Goal: Check status: Check status

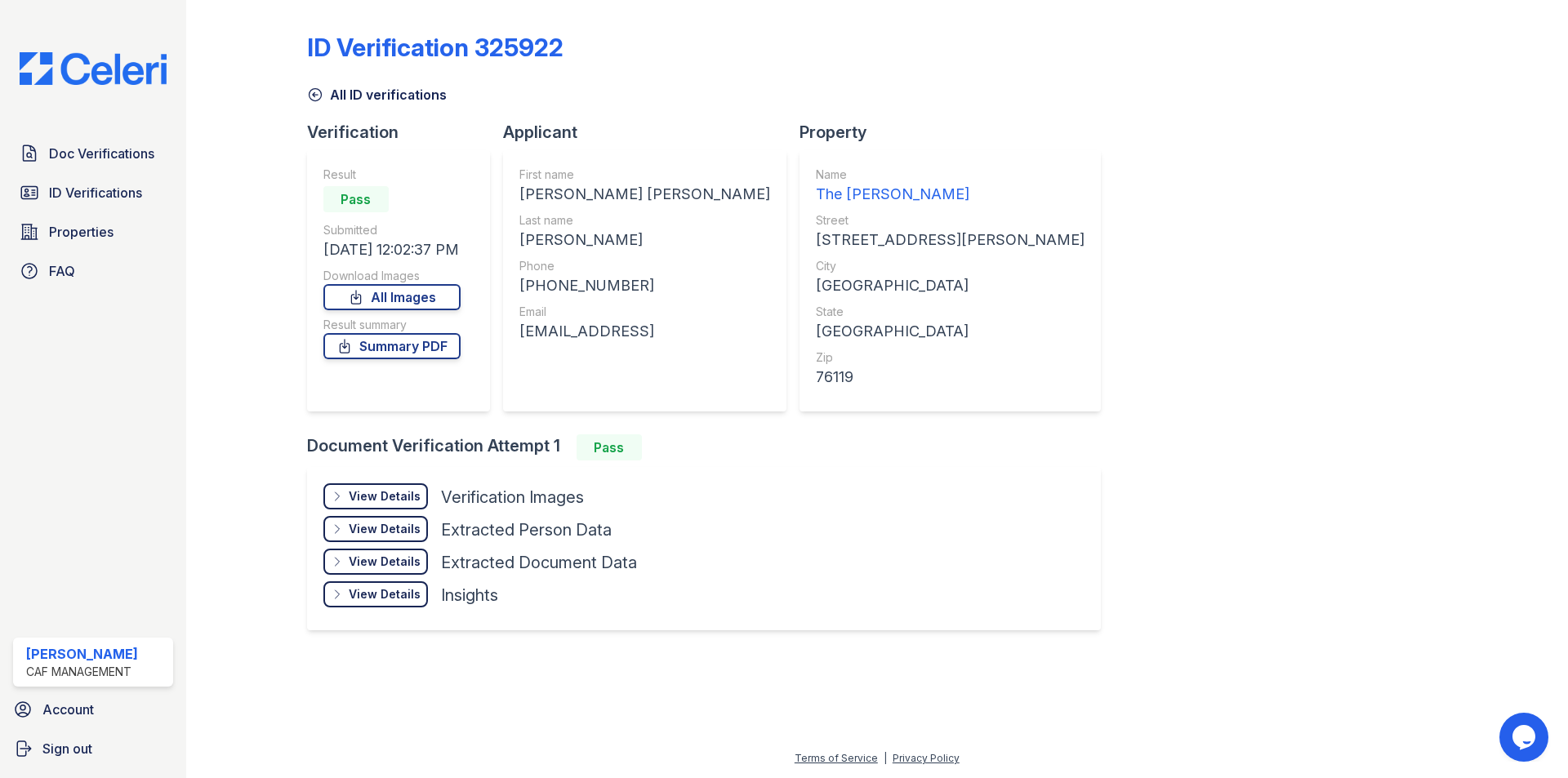
click at [593, 332] on div "freemanemma332@gmail.con" at bounding box center [645, 331] width 251 height 23
copy div "freemanemma332@gmail.con"
click at [123, 199] on span "ID Verifications" at bounding box center [96, 193] width 93 height 20
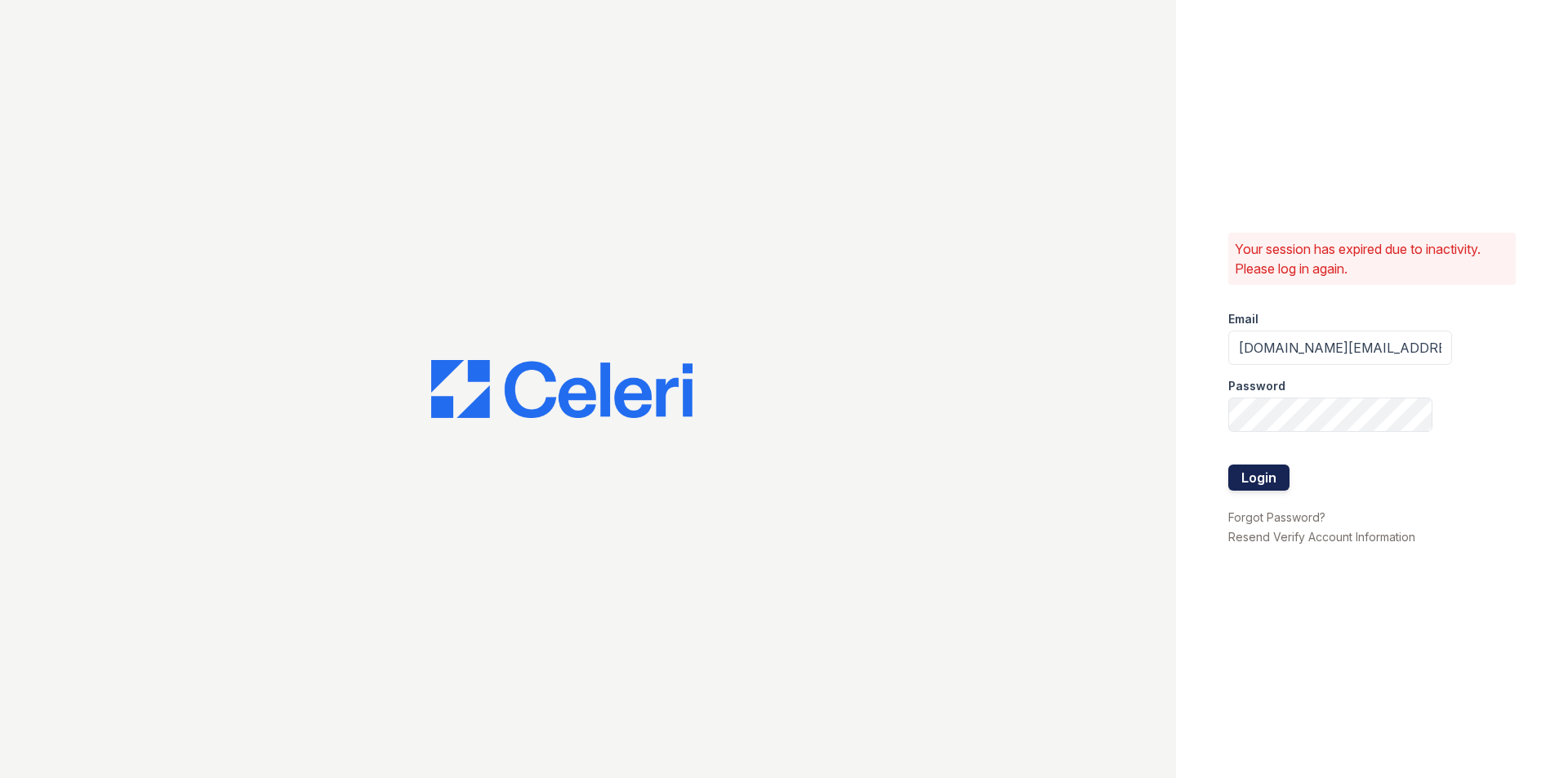
click at [1234, 471] on button "Login" at bounding box center [1259, 478] width 62 height 26
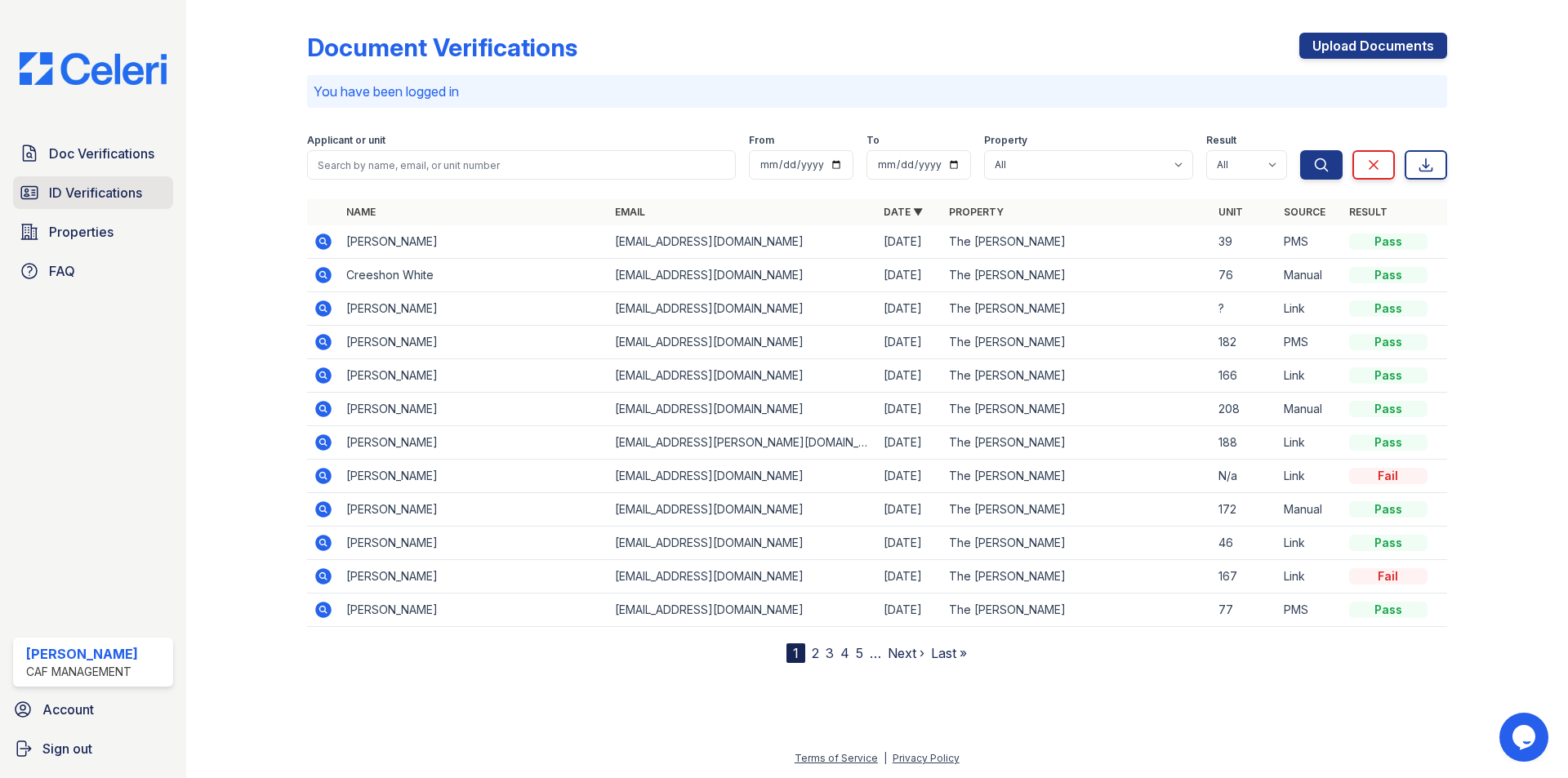
click at [95, 177] on link "ID Verifications" at bounding box center [93, 193] width 160 height 33
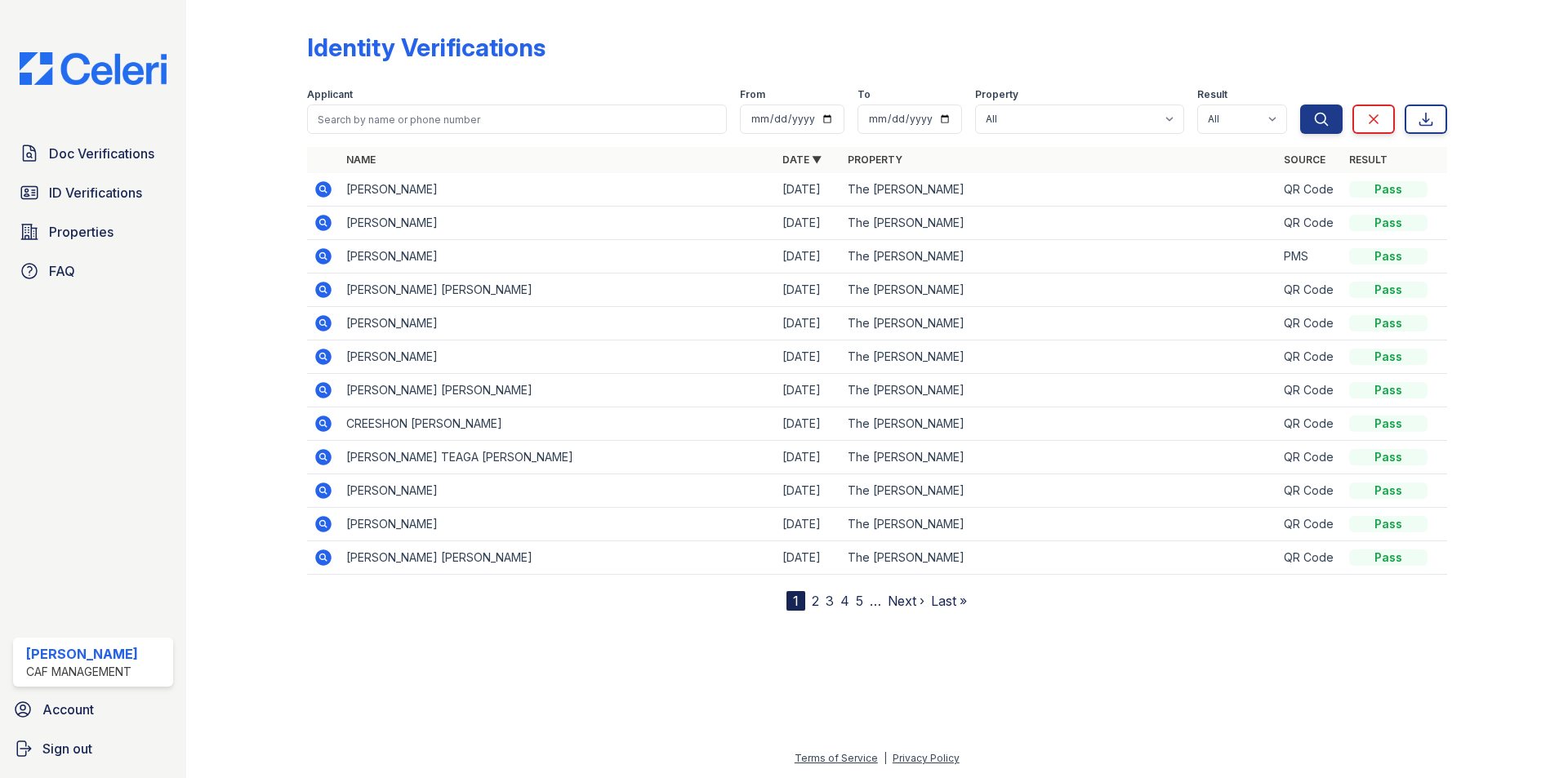
click at [319, 219] on icon at bounding box center [323, 223] width 16 height 16
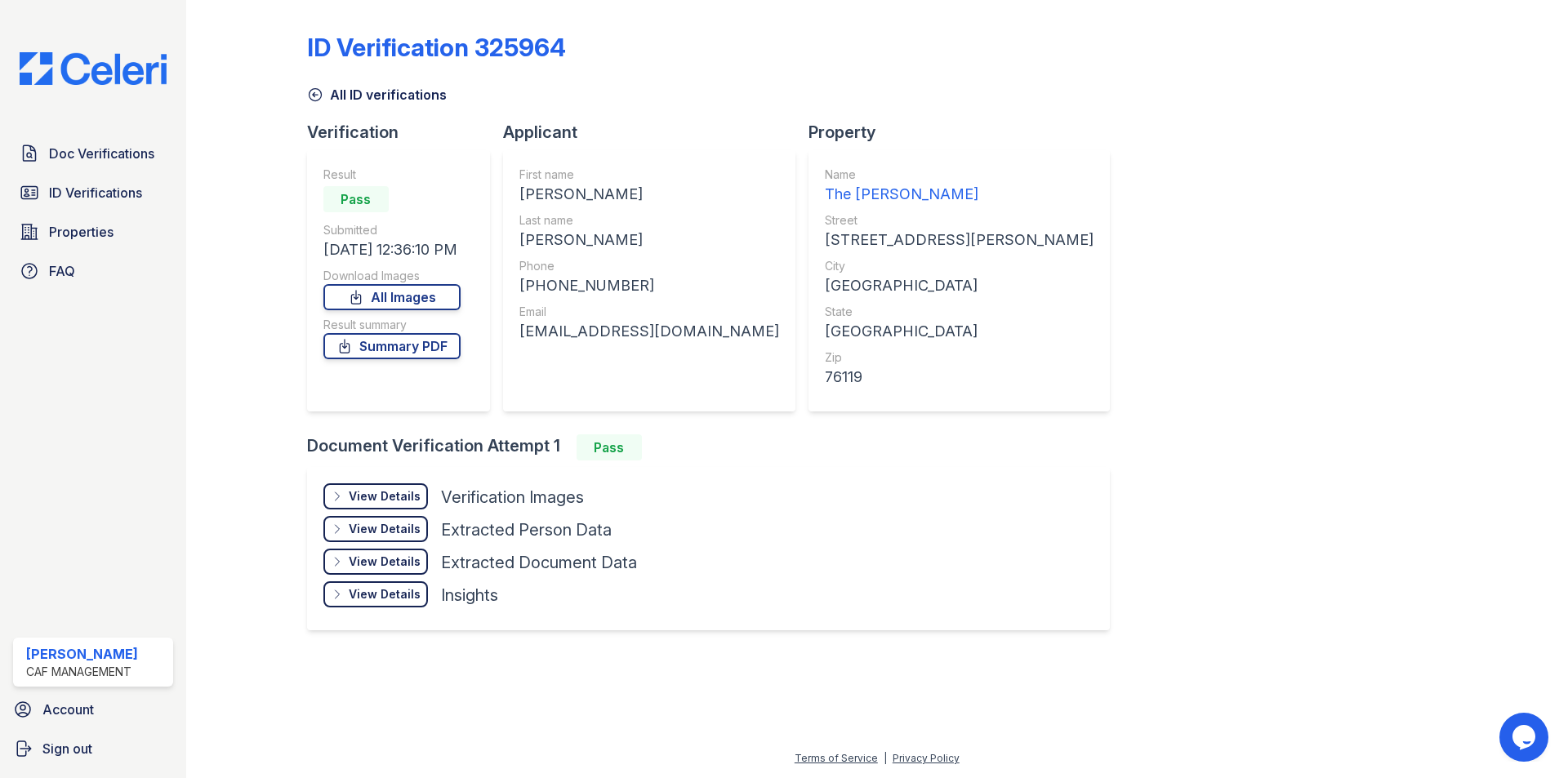
click at [590, 282] on div "+18125893215" at bounding box center [649, 286] width 260 height 23
click at [633, 271] on div "Phone" at bounding box center [649, 266] width 260 height 16
click at [597, 282] on div "+18125893215" at bounding box center [649, 286] width 260 height 23
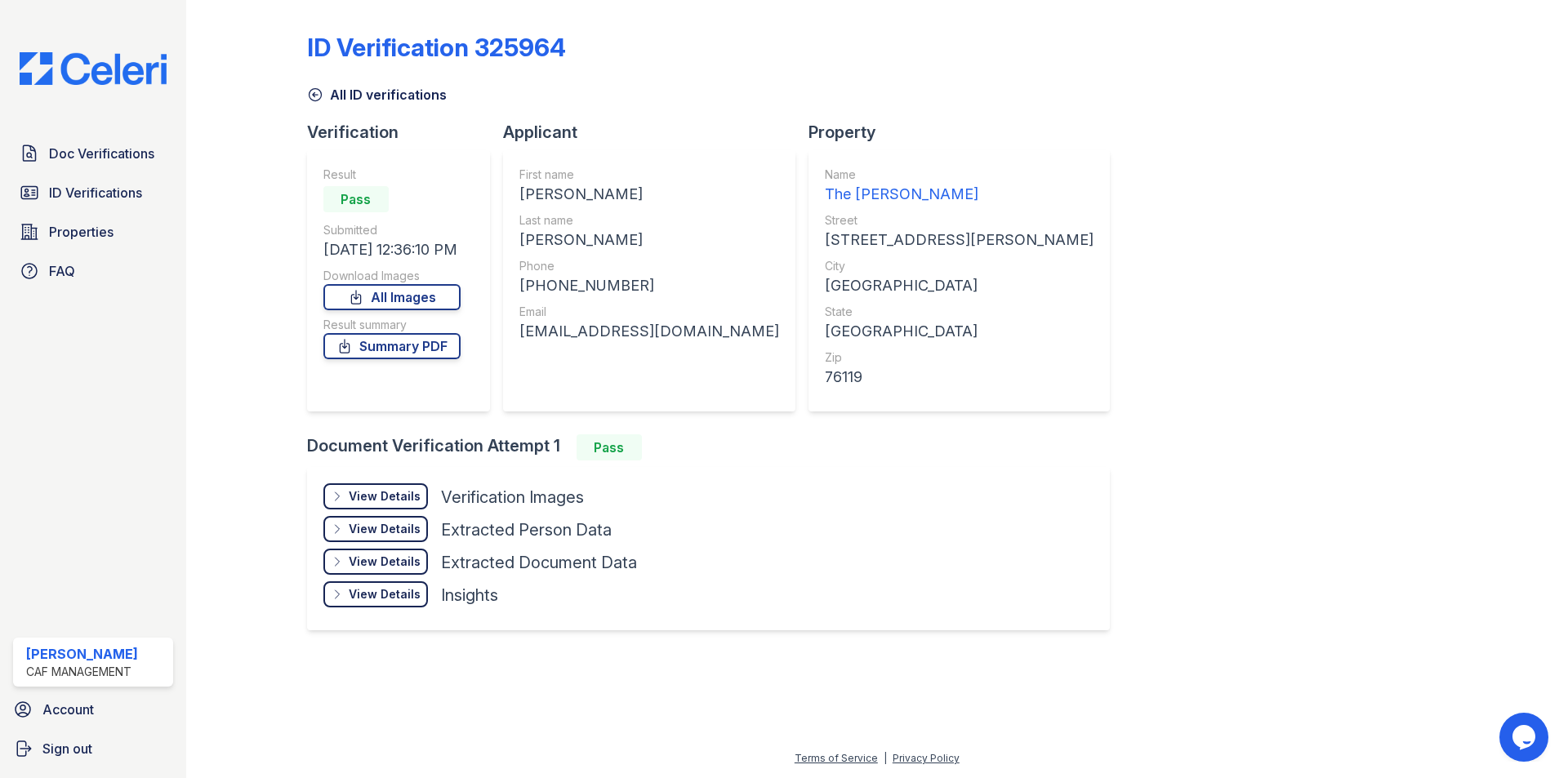
click at [598, 281] on div "+18125893215" at bounding box center [649, 286] width 260 height 23
click at [599, 281] on div "+18125893215" at bounding box center [649, 286] width 260 height 23
copy div "18125893215"
click at [605, 322] on div "sajiahcureton6@gmail.com" at bounding box center [649, 331] width 260 height 23
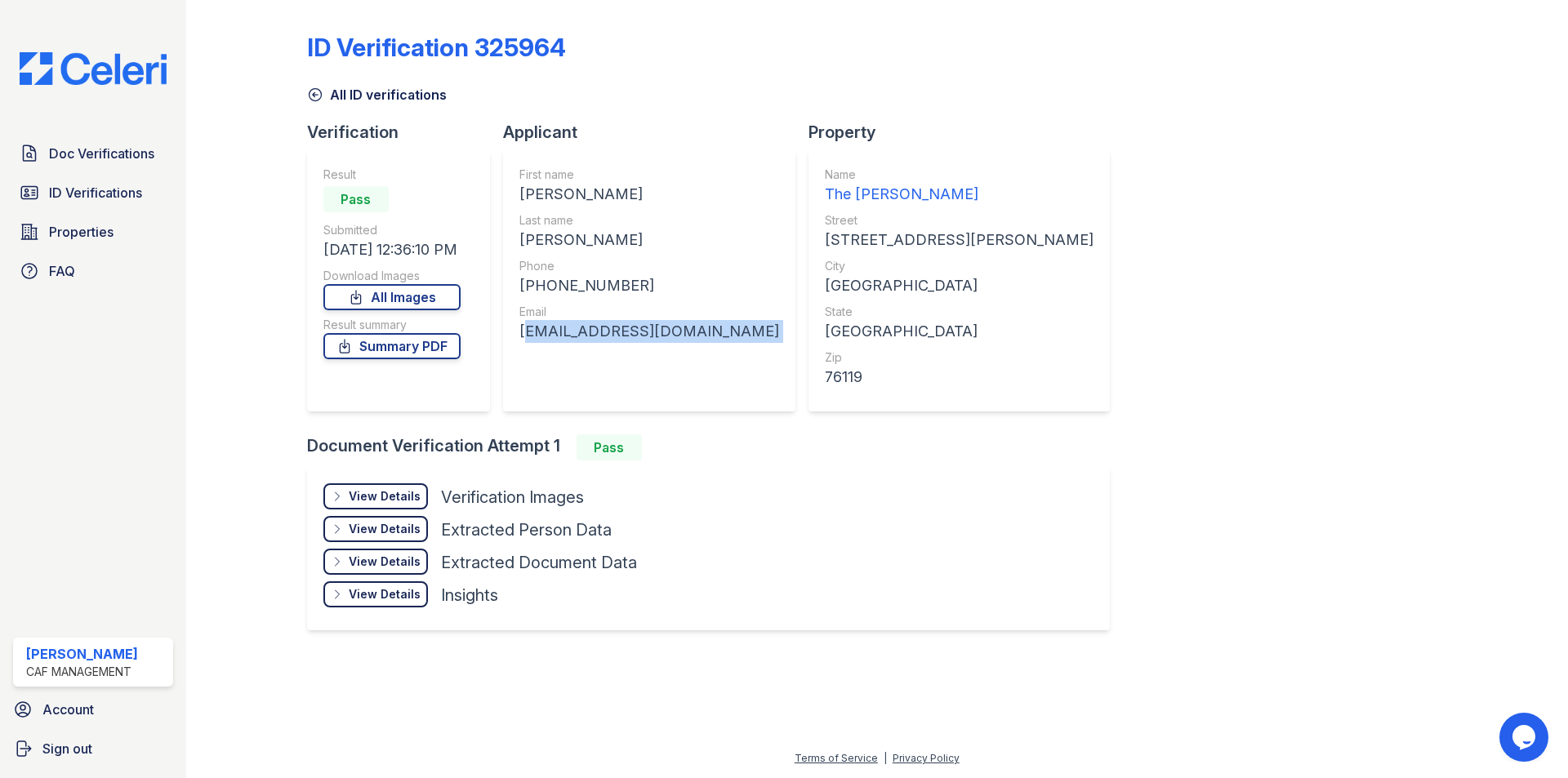
click at [605, 322] on div "sajiahcureton6@gmail.com" at bounding box center [649, 331] width 260 height 23
copy div "sajiahcureton6@gmail.com"
click at [553, 187] on div "SAJIAH JAQUETTE" at bounding box center [649, 194] width 260 height 23
click at [546, 193] on div "SAJIAH JAQUETTE" at bounding box center [649, 194] width 260 height 23
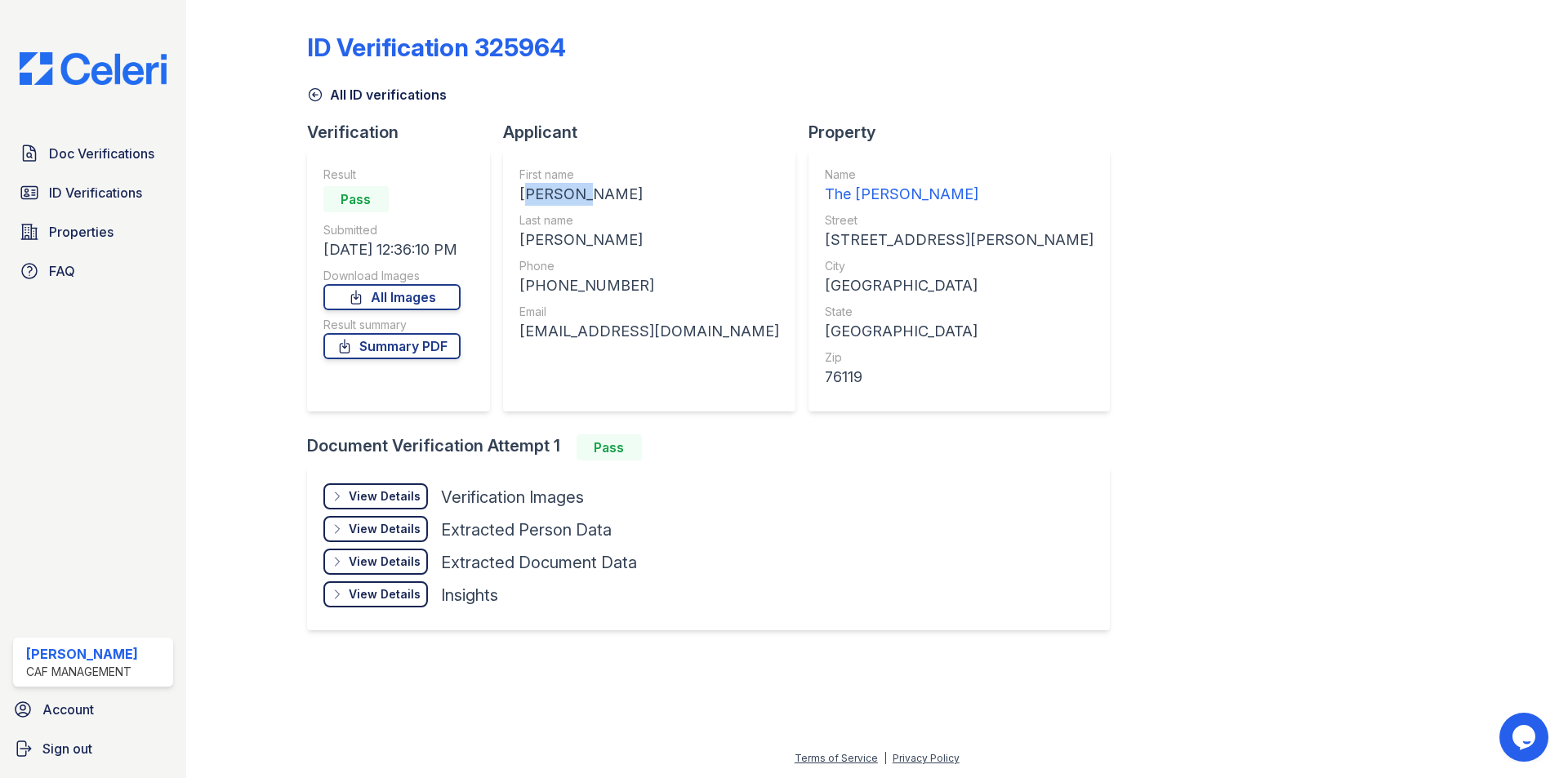
copy div "SAJIAH"
click at [549, 237] on div "CURETON" at bounding box center [649, 240] width 260 height 23
click at [549, 236] on div "CURETON" at bounding box center [649, 240] width 260 height 23
copy div "CURETON"
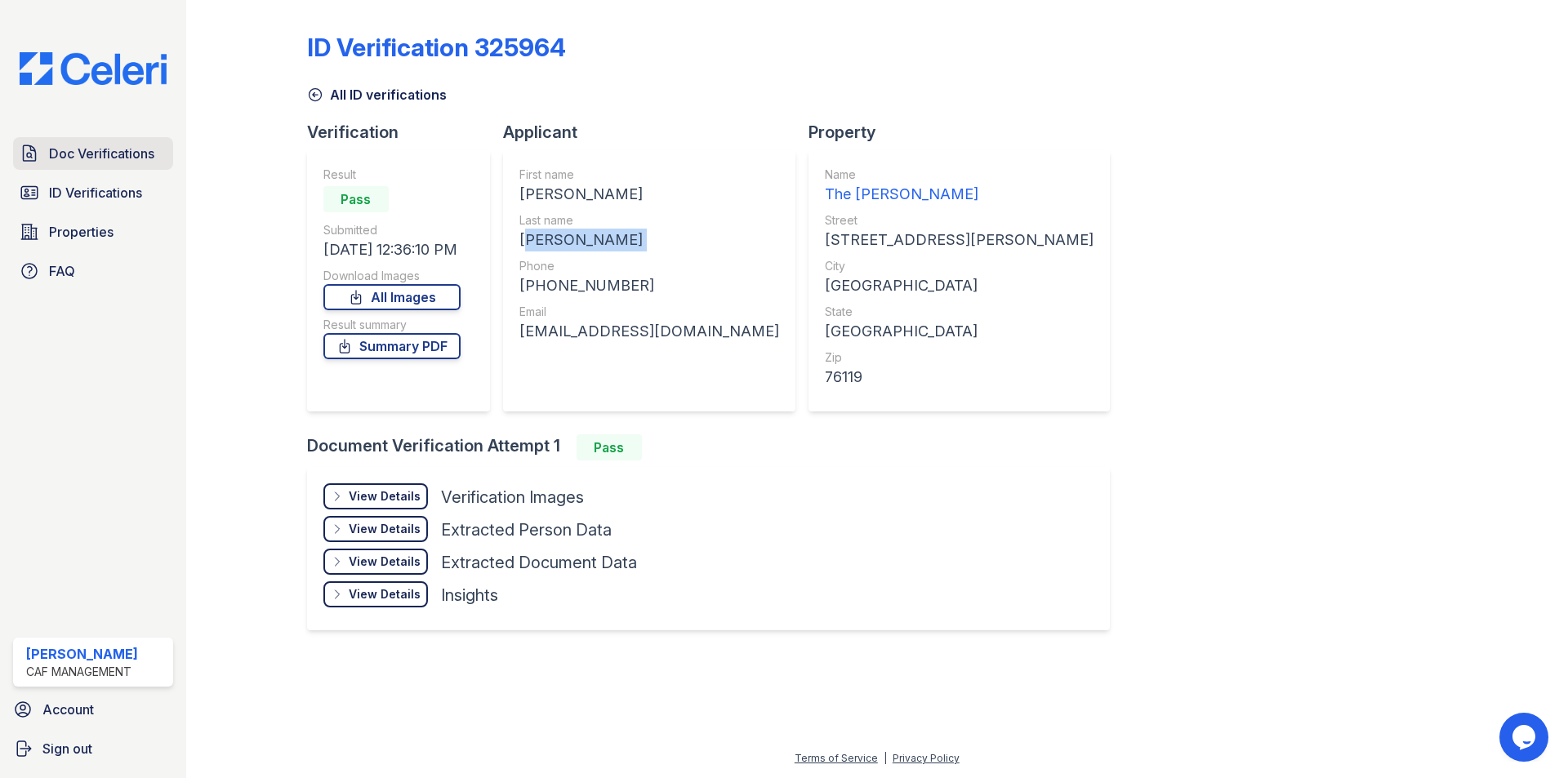
click at [93, 144] on span "Doc Verifications" at bounding box center [102, 153] width 105 height 20
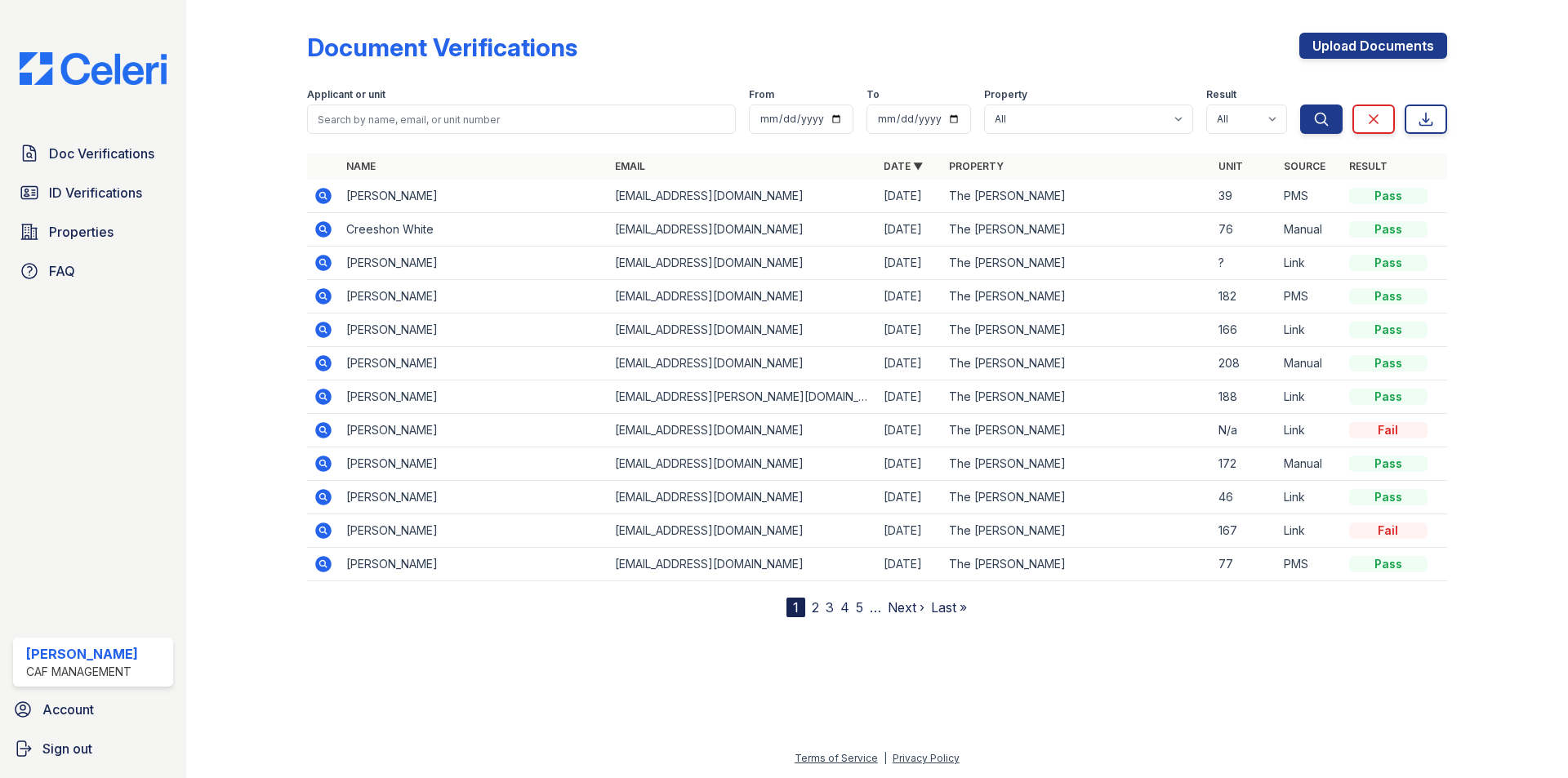
click at [322, 192] on icon at bounding box center [323, 196] width 20 height 20
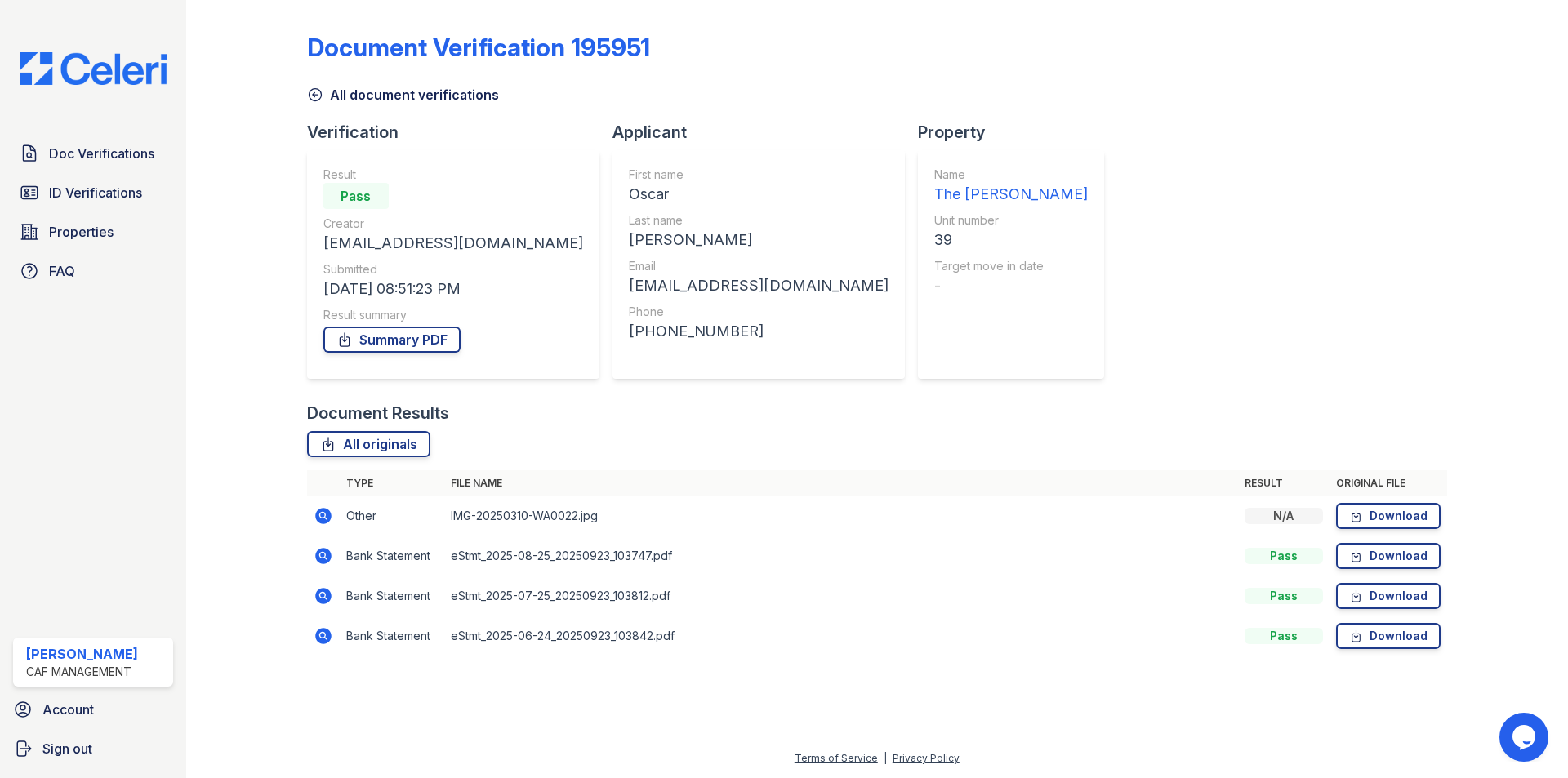
click at [323, 511] on icon at bounding box center [323, 516] width 16 height 16
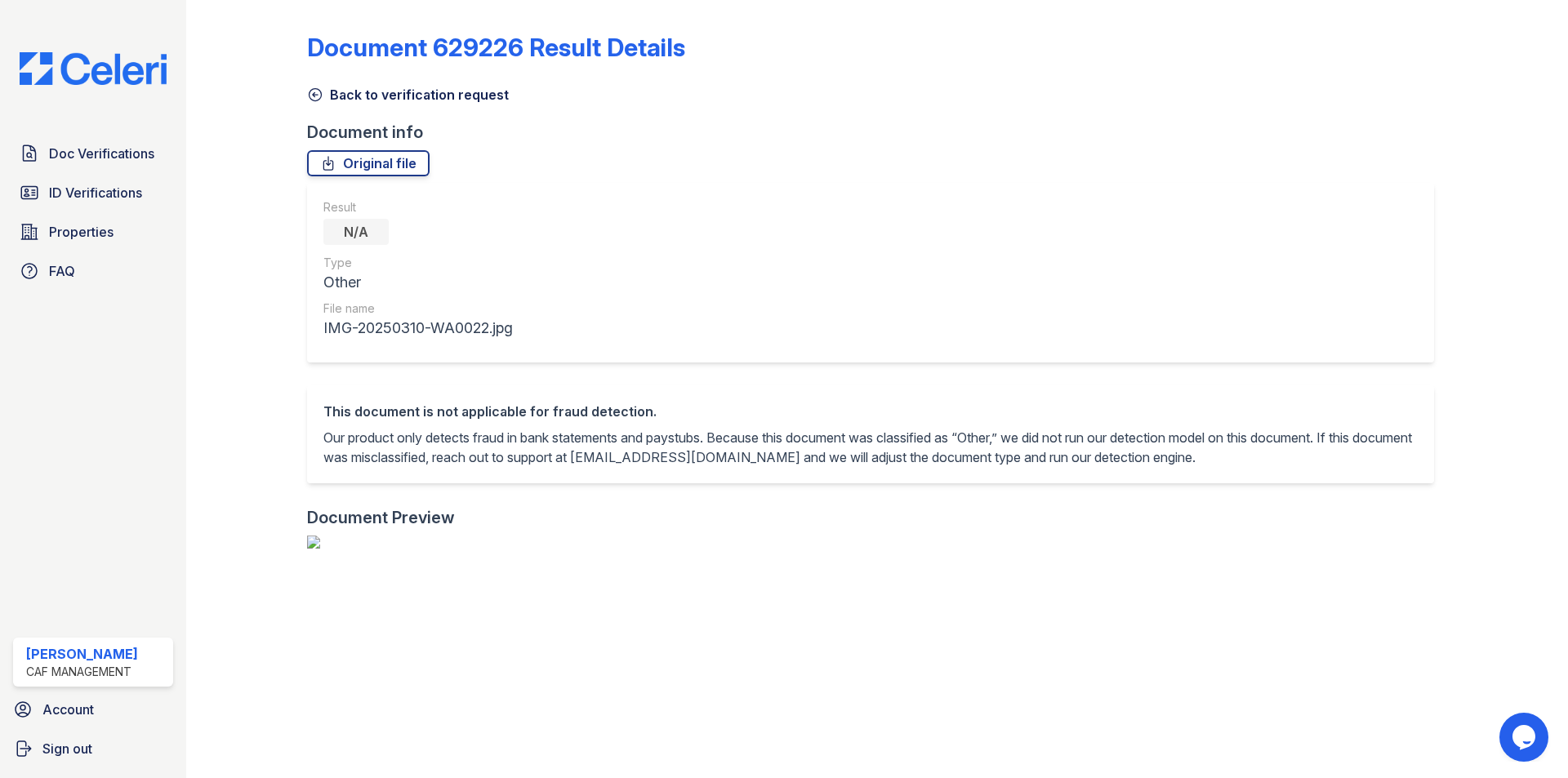
click at [394, 94] on link "Back to verification request" at bounding box center [408, 95] width 202 height 20
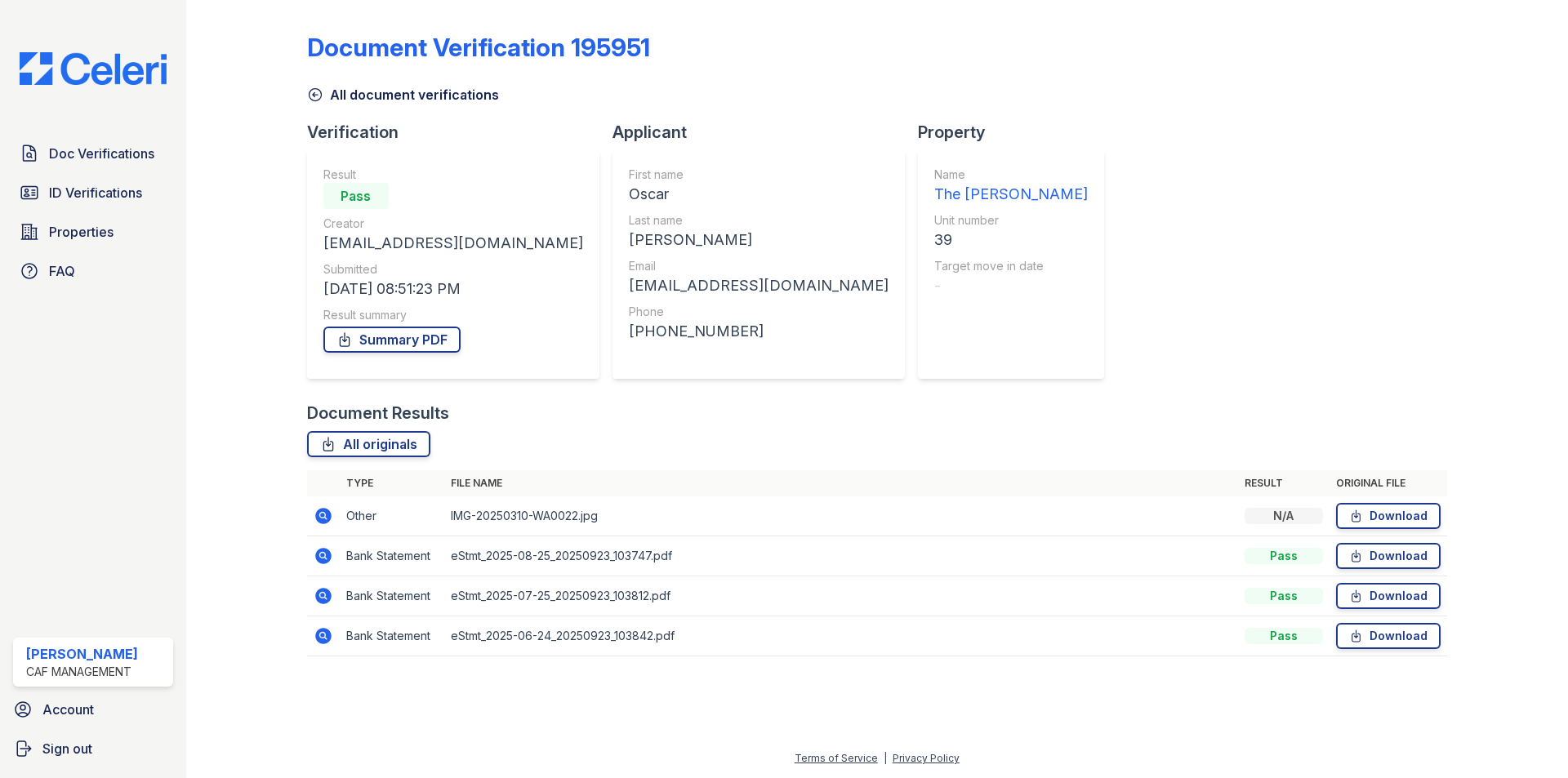
click at [326, 556] on icon at bounding box center [323, 556] width 16 height 16
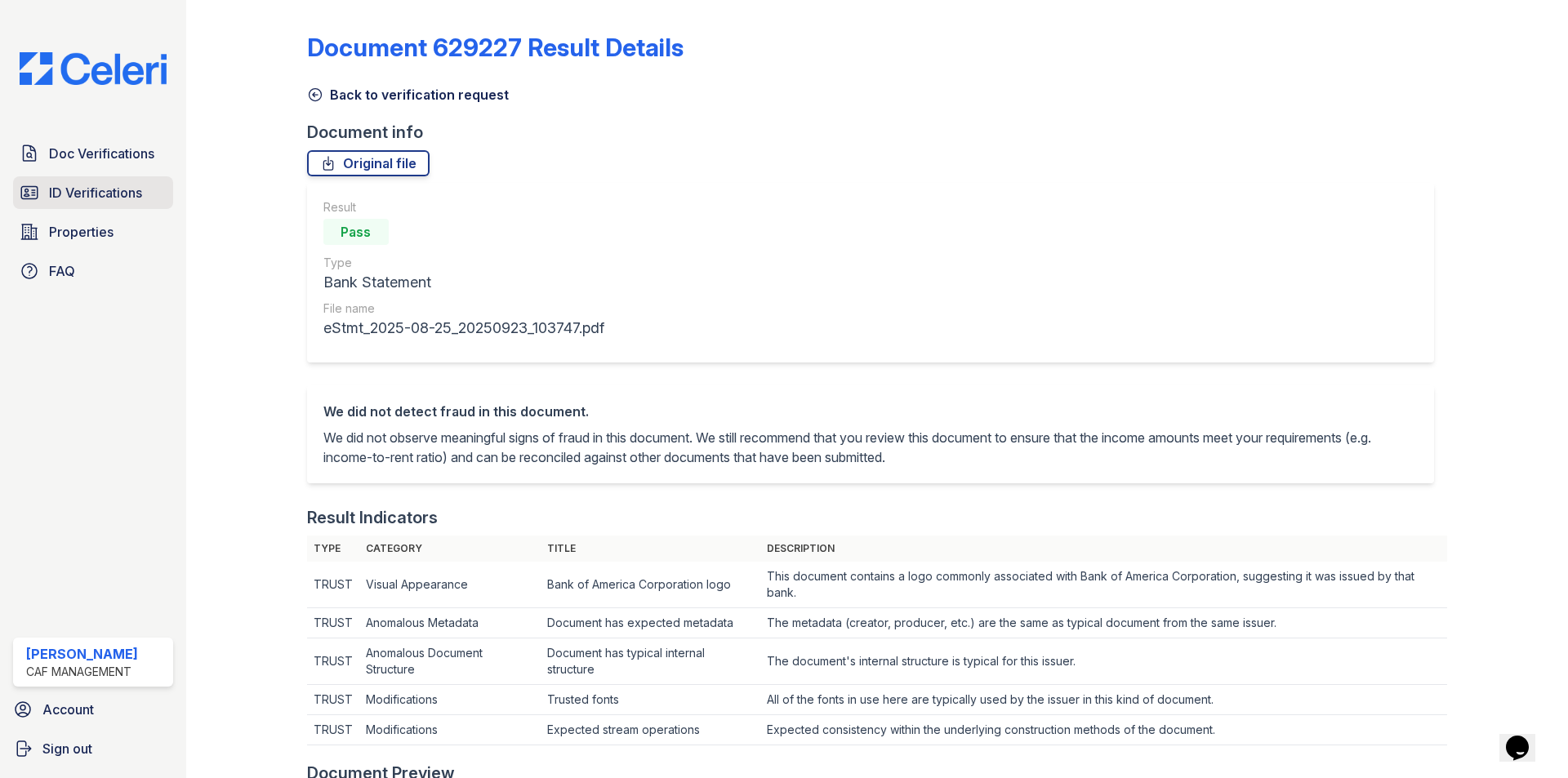
click at [131, 190] on span "ID Verifications" at bounding box center [96, 193] width 93 height 20
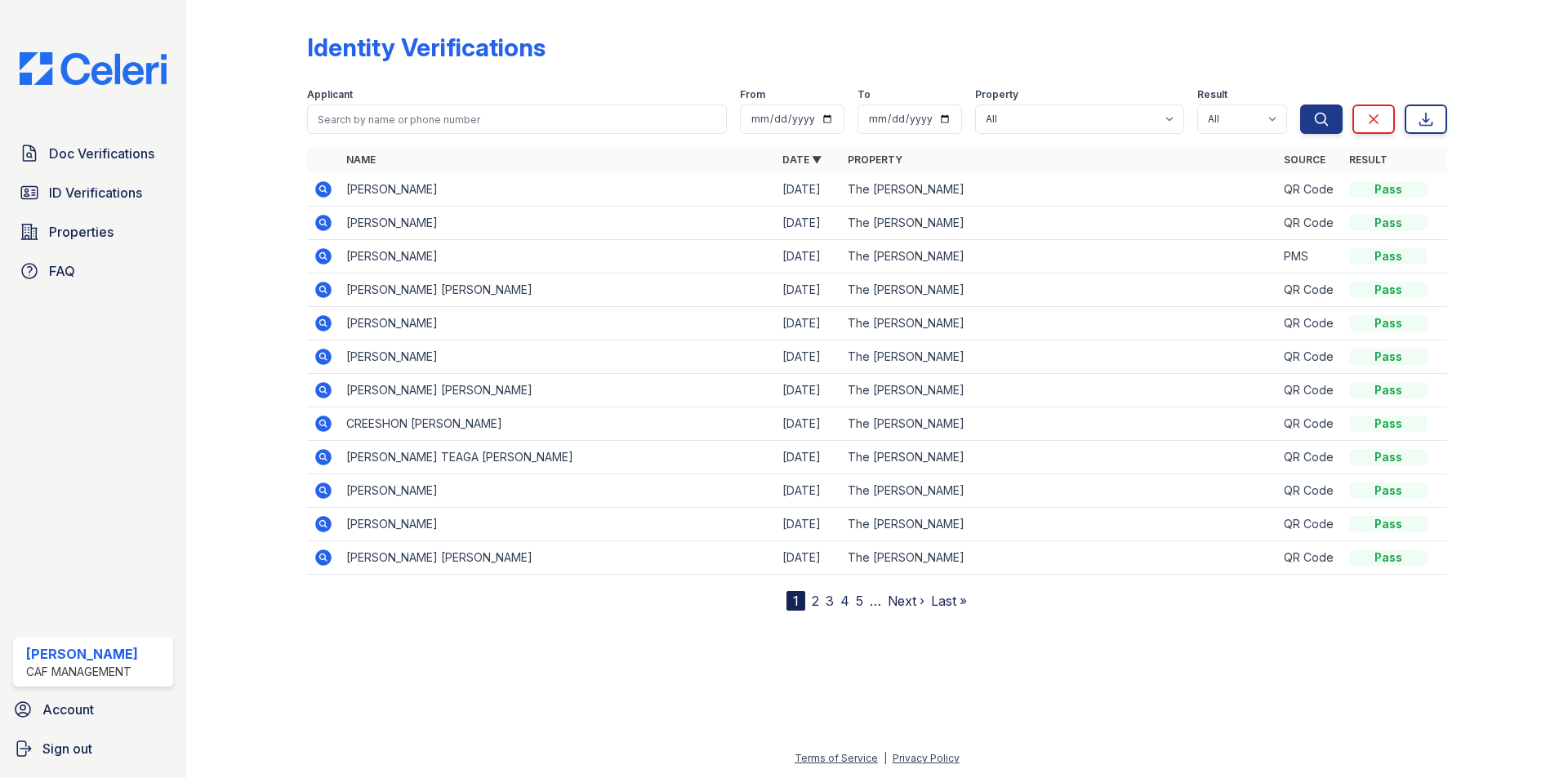
click at [317, 259] on icon at bounding box center [323, 257] width 16 height 16
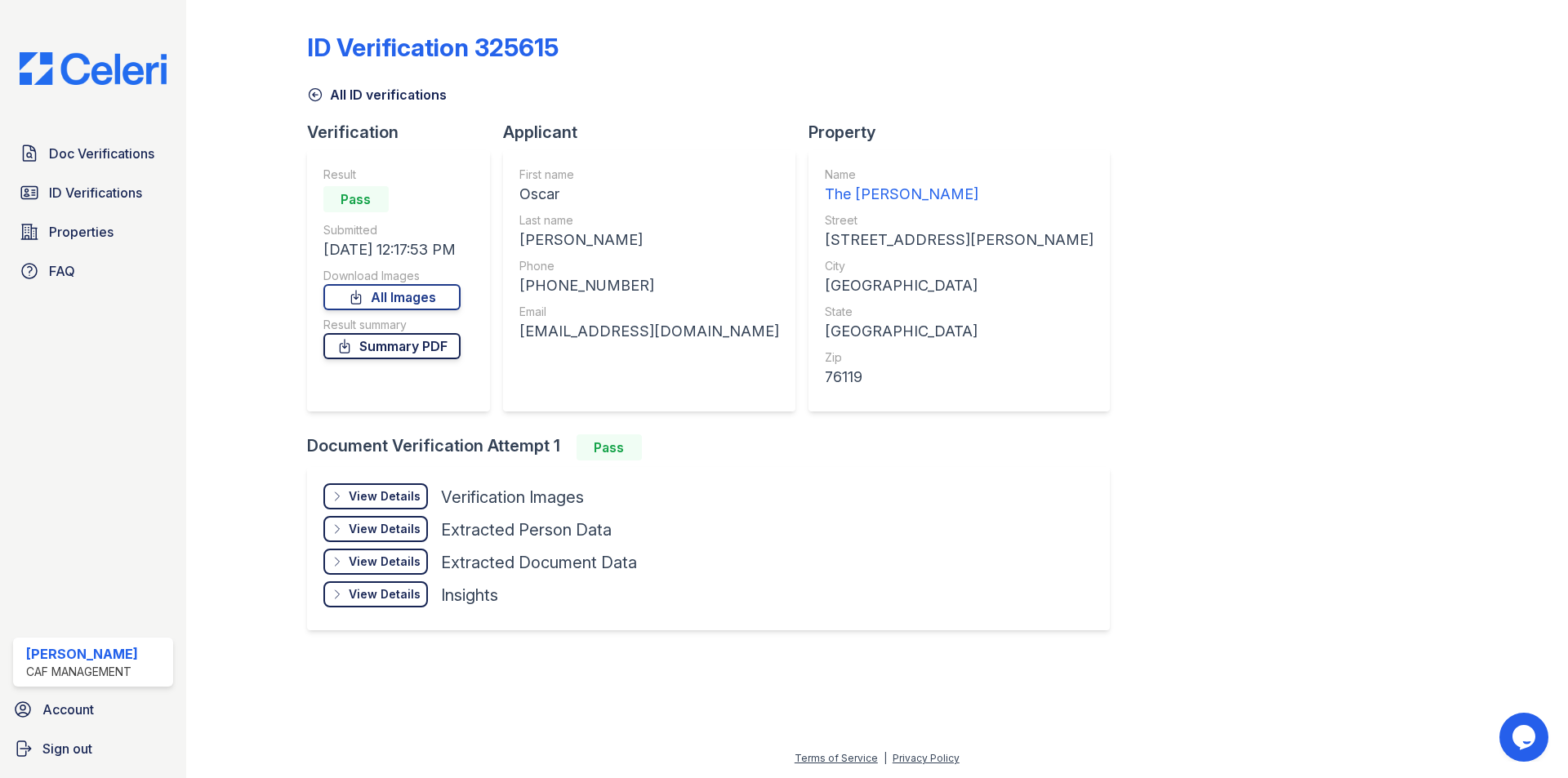
click at [408, 347] on link "Summary PDF" at bounding box center [391, 346] width 137 height 26
click at [89, 149] on span "Doc Verifications" at bounding box center [102, 153] width 105 height 20
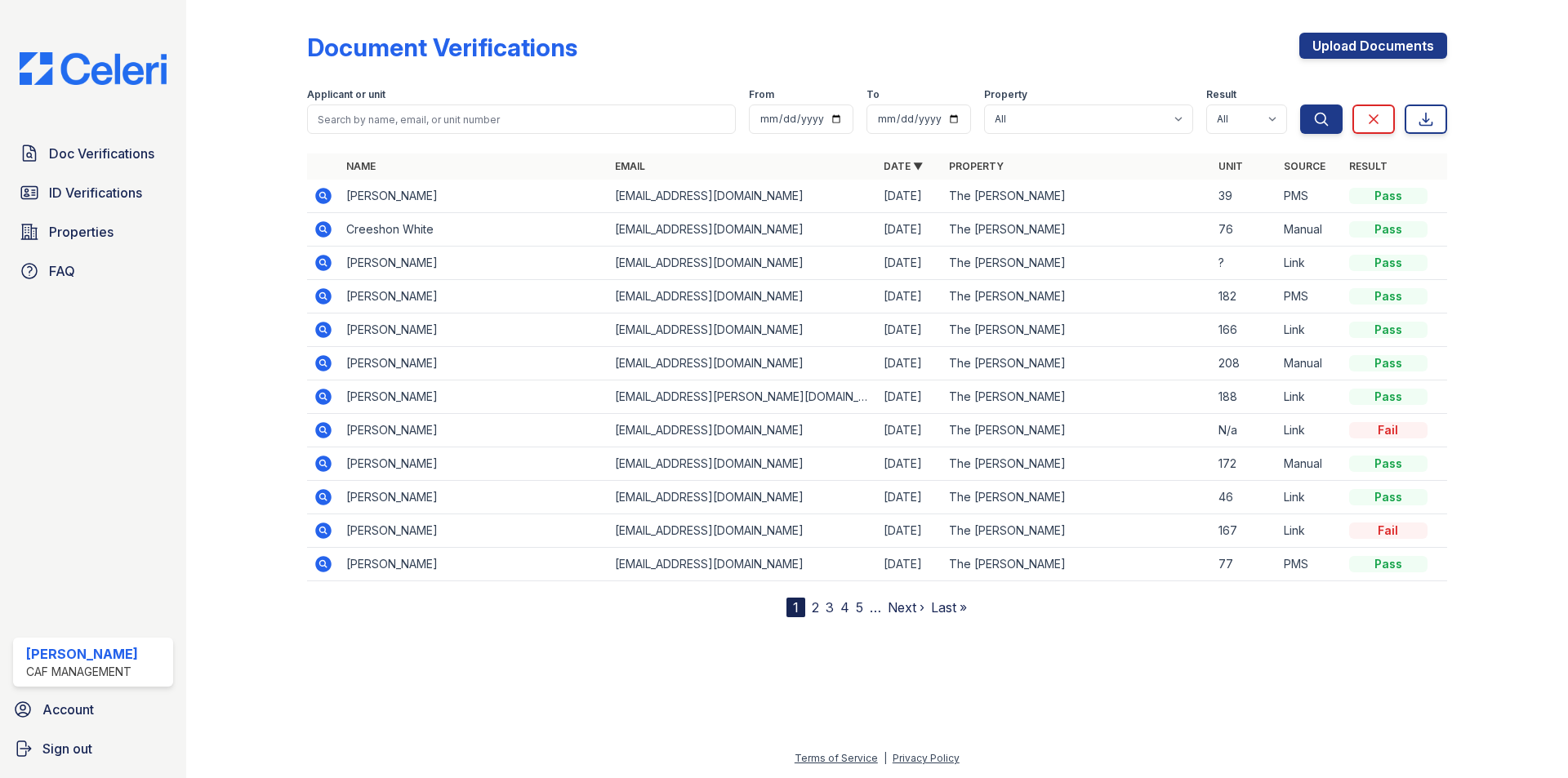
click at [325, 198] on icon at bounding box center [323, 196] width 20 height 20
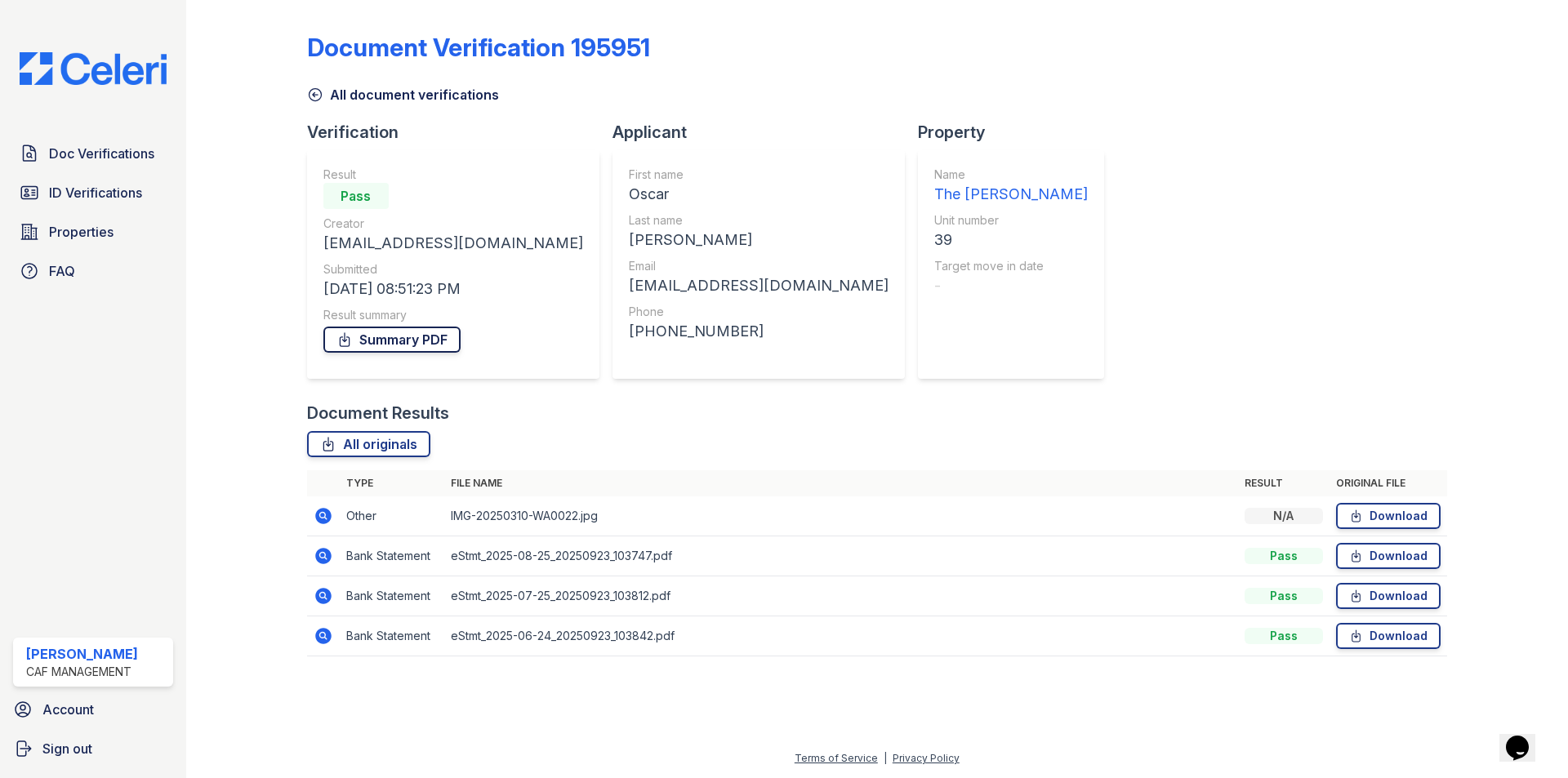
click at [401, 349] on link "Summary PDF" at bounding box center [391, 339] width 137 height 26
click at [101, 187] on span "ID Verifications" at bounding box center [96, 193] width 93 height 20
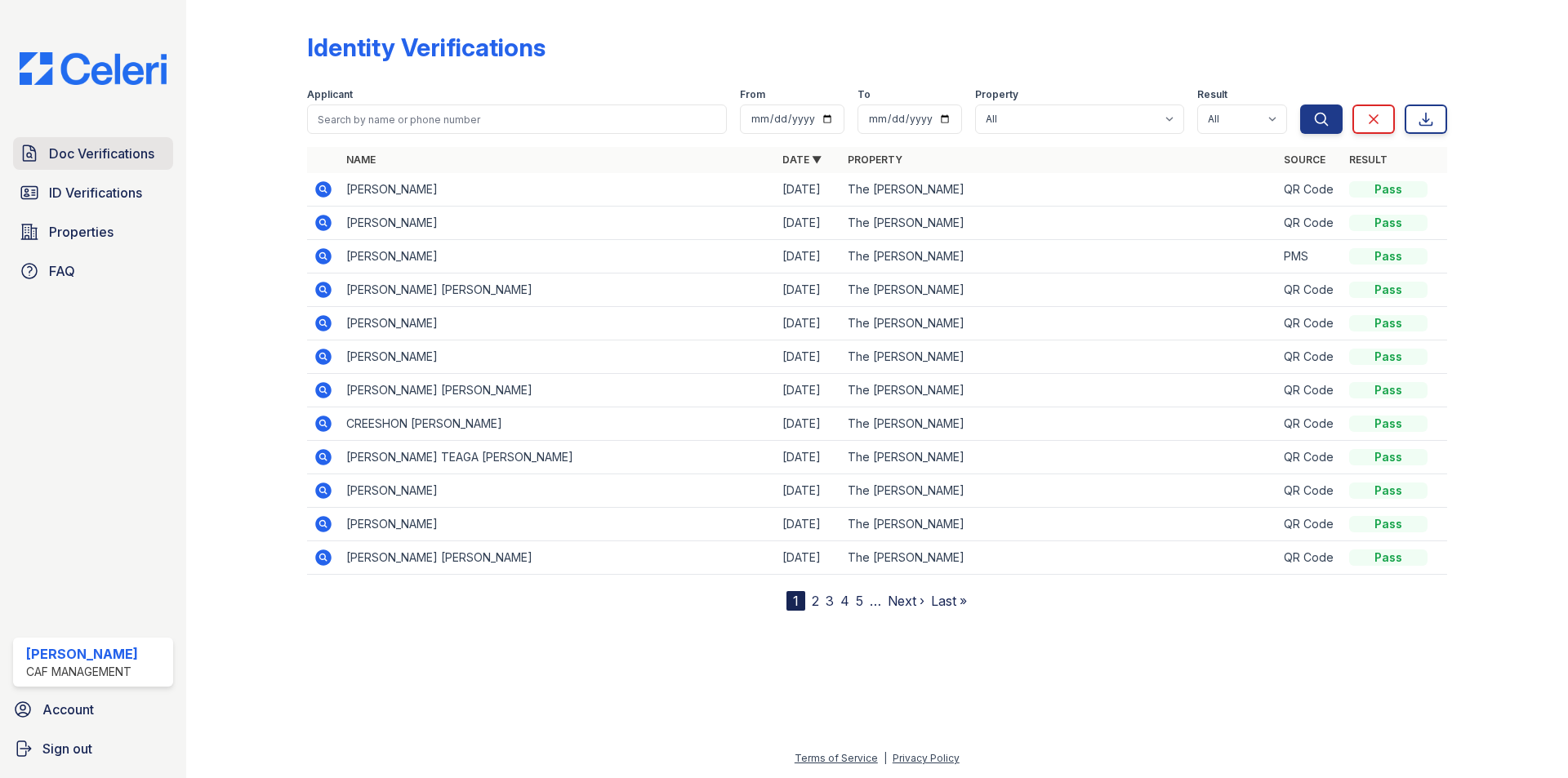
click at [131, 158] on span "Doc Verifications" at bounding box center [102, 153] width 105 height 20
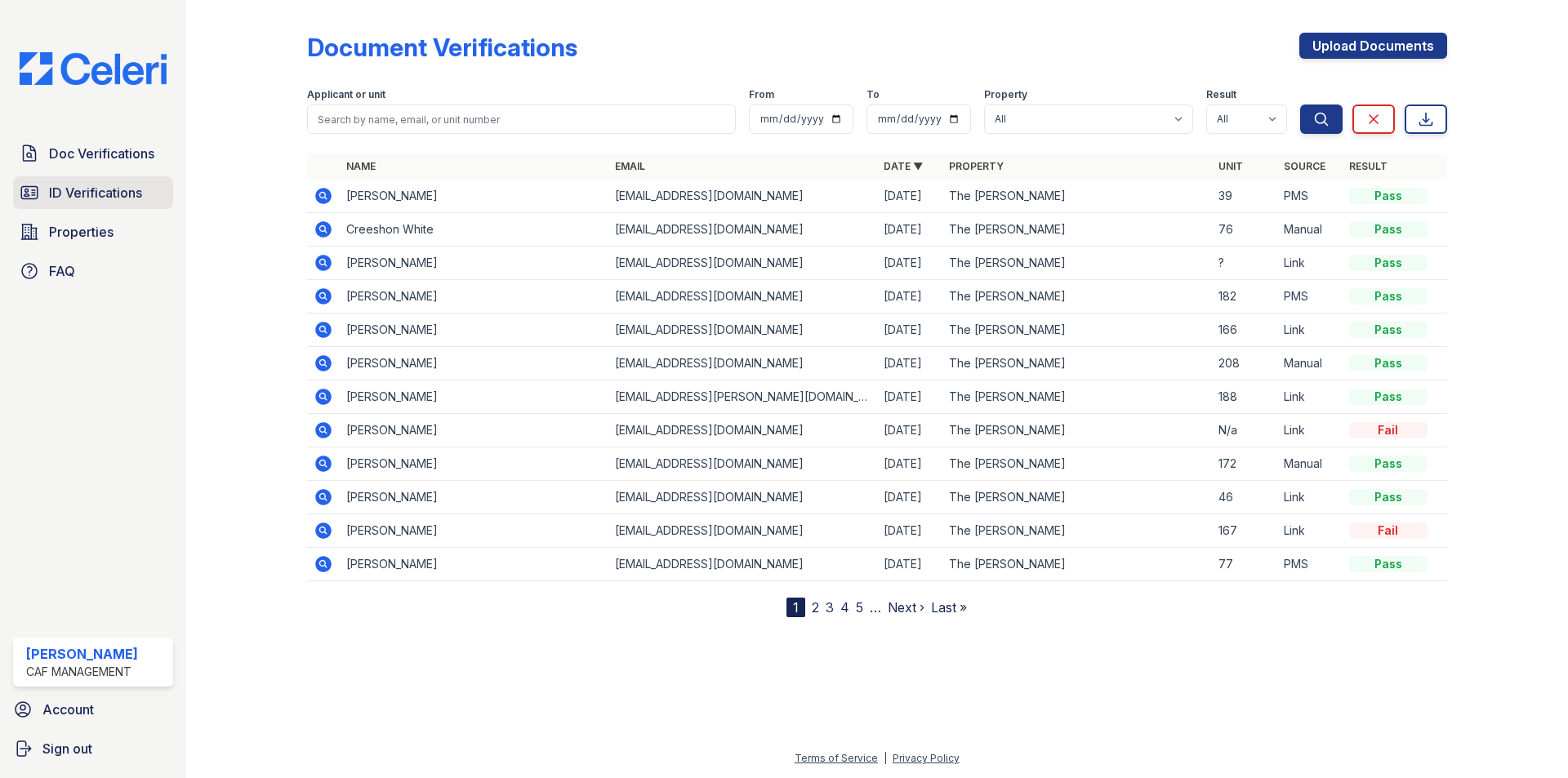
click at [86, 189] on span "ID Verifications" at bounding box center [96, 193] width 93 height 20
